Goal: Transaction & Acquisition: Download file/media

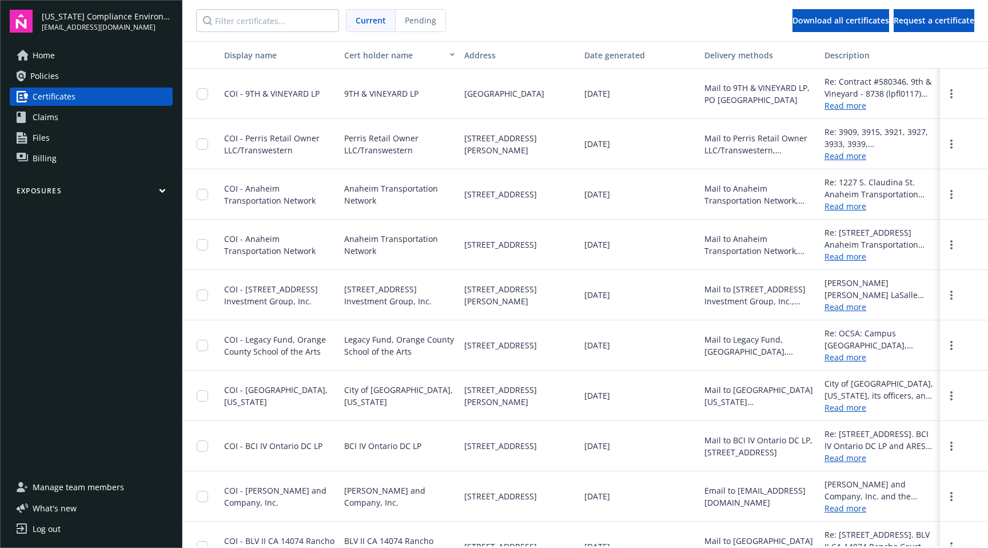
click at [419, 22] on span "Pending" at bounding box center [420, 20] width 31 height 12
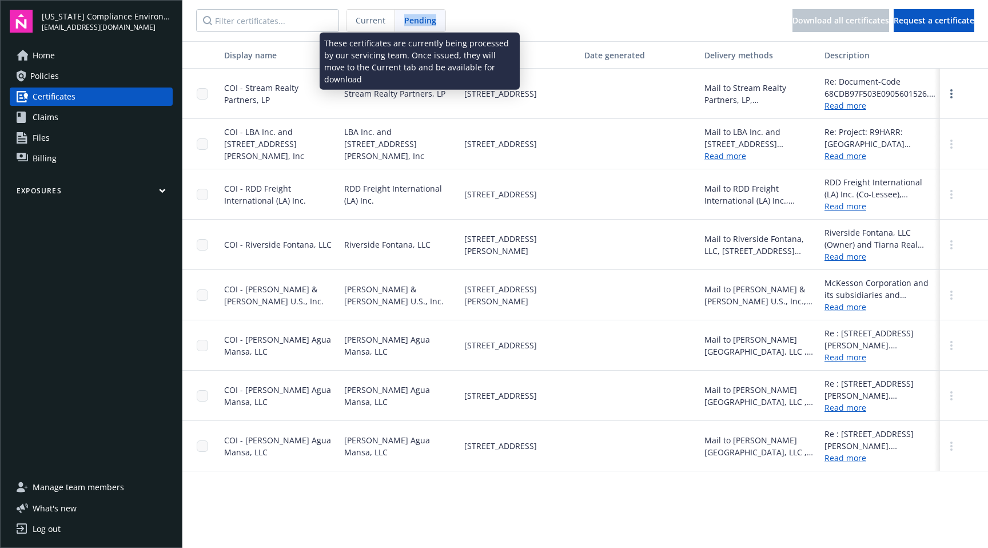
click at [419, 22] on span "Pending" at bounding box center [420, 20] width 32 height 12
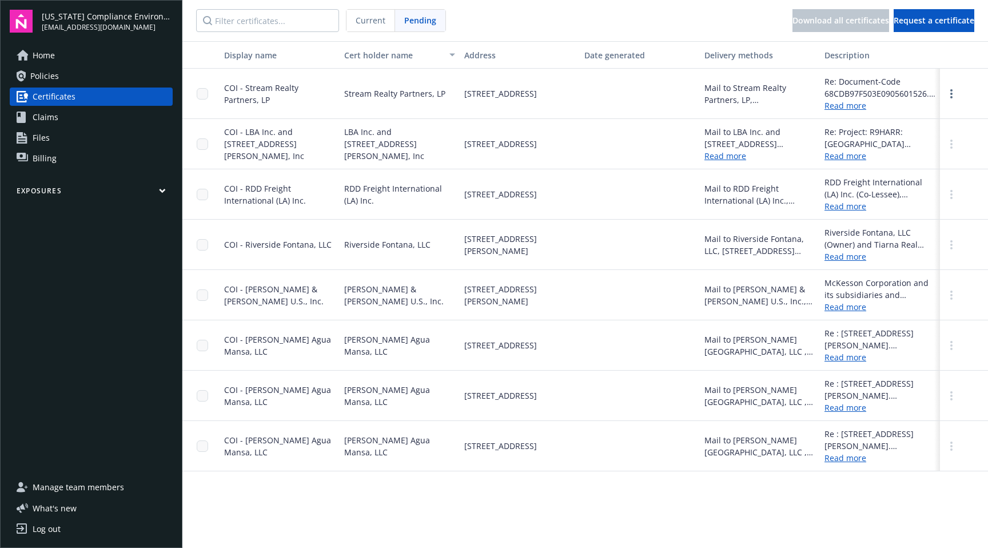
click at [366, 22] on span "Current" at bounding box center [371, 20] width 30 height 12
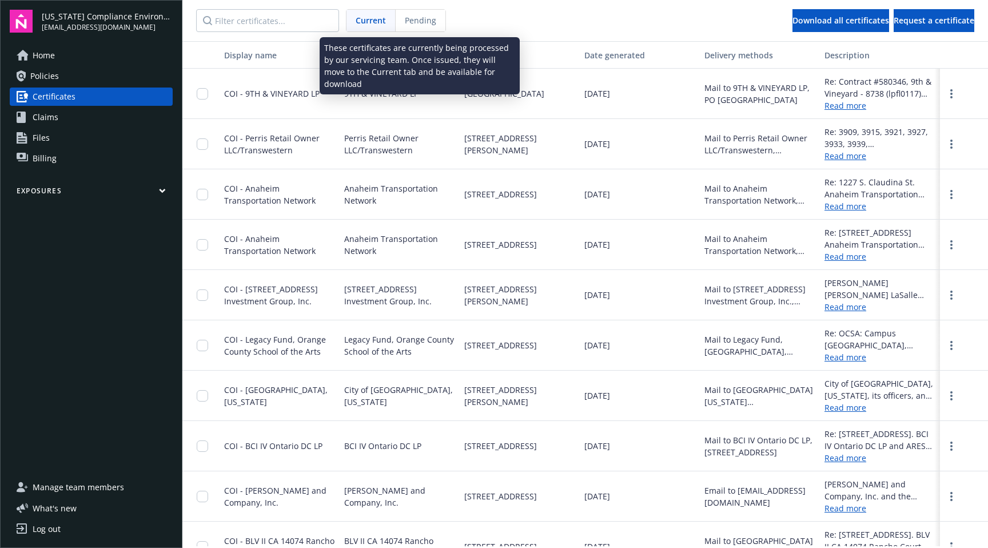
click at [417, 26] on div "Pending" at bounding box center [421, 21] width 50 height 22
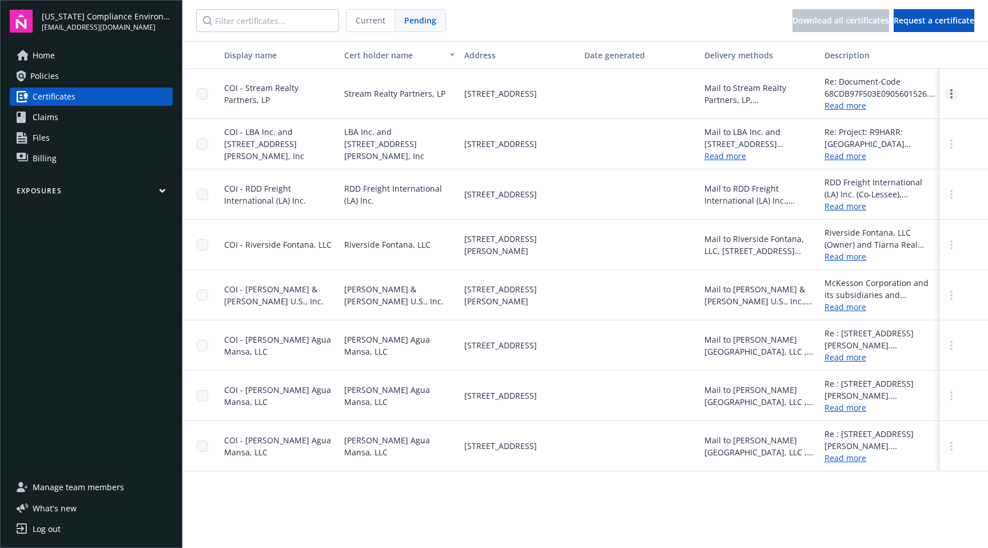
click at [949, 94] on link "more" at bounding box center [952, 94] width 14 height 14
click at [907, 117] on link "Download" at bounding box center [920, 117] width 75 height 23
click at [63, 53] on link "Home" at bounding box center [91, 55] width 163 height 18
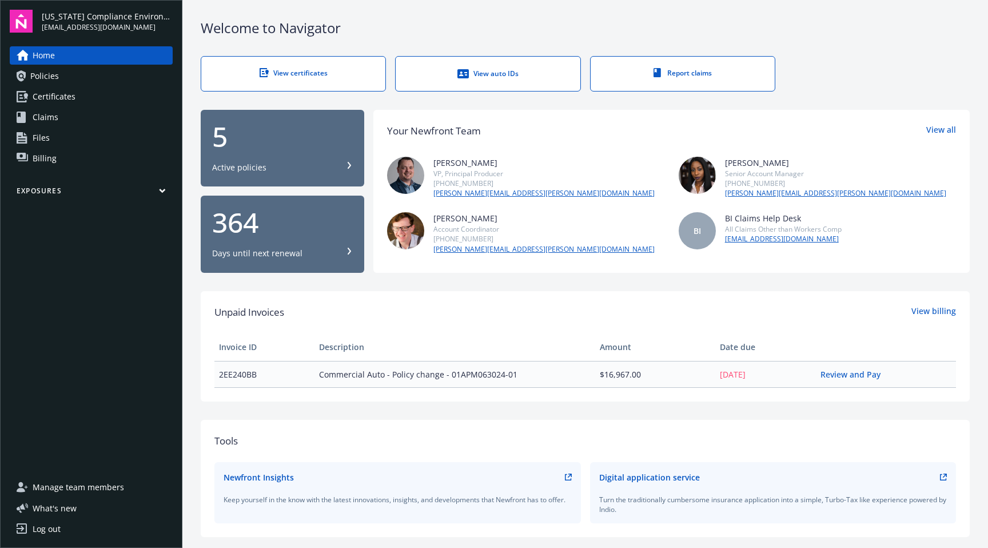
click at [29, 77] on link "Policies" at bounding box center [91, 76] width 163 height 18
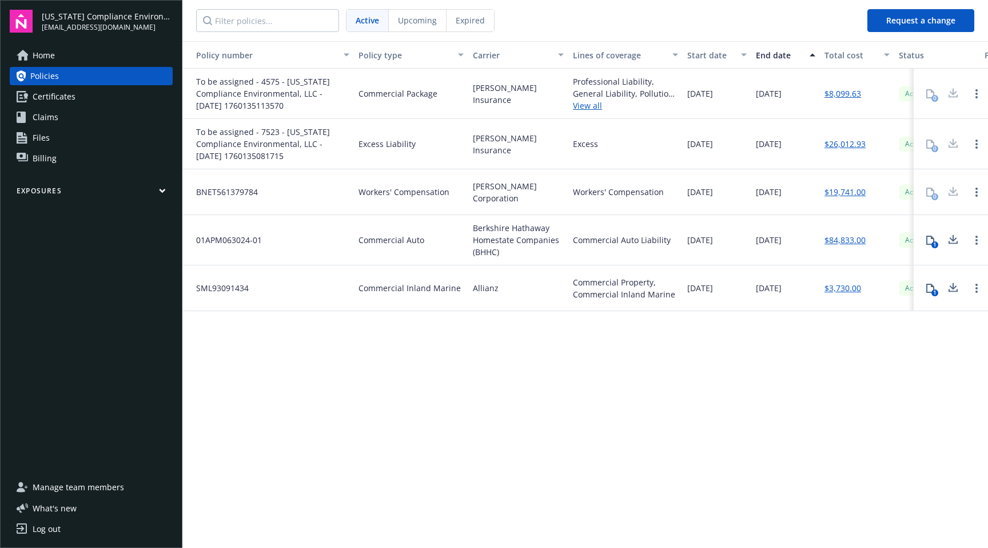
click at [26, 57] on icon at bounding box center [23, 55] width 13 height 11
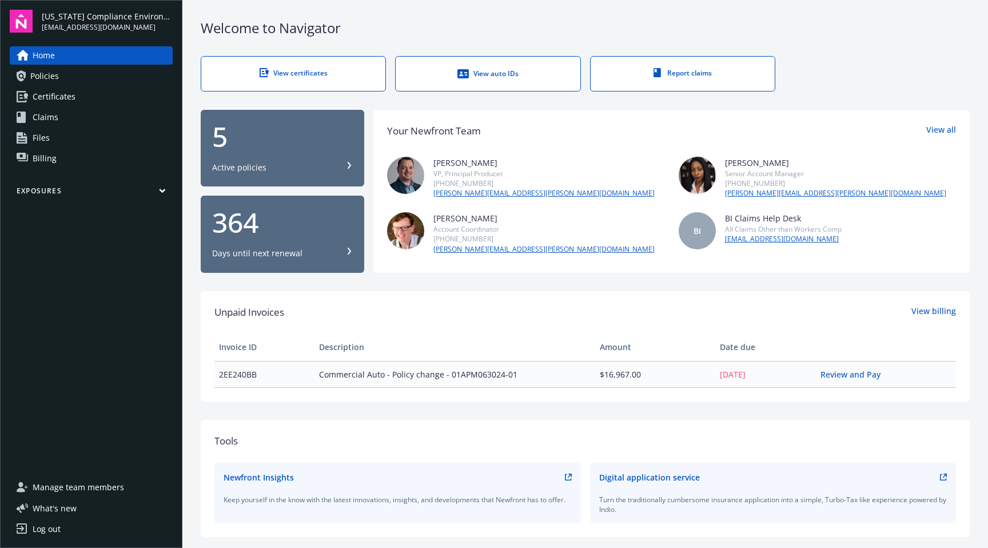
click at [46, 98] on span "Certificates" at bounding box center [54, 97] width 43 height 18
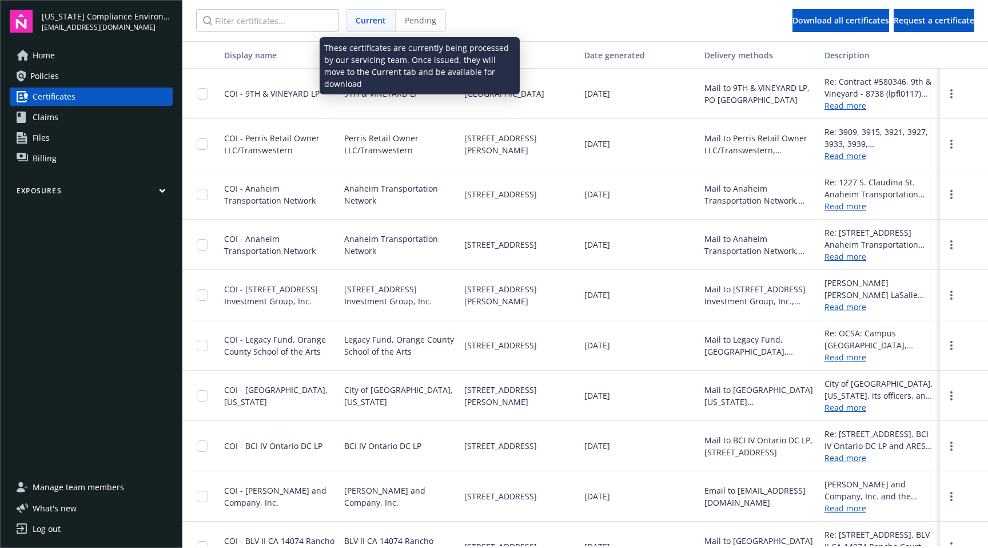
click at [430, 25] on span "Pending" at bounding box center [420, 20] width 31 height 12
